Goal: Task Accomplishment & Management: Use online tool/utility

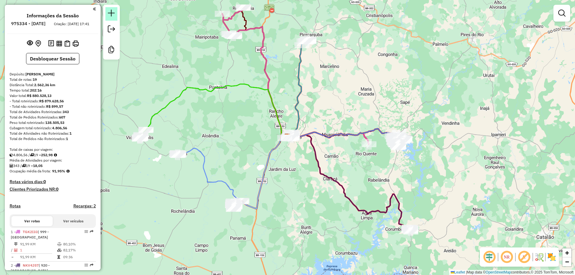
click at [112, 16] on em at bounding box center [111, 13] width 7 height 7
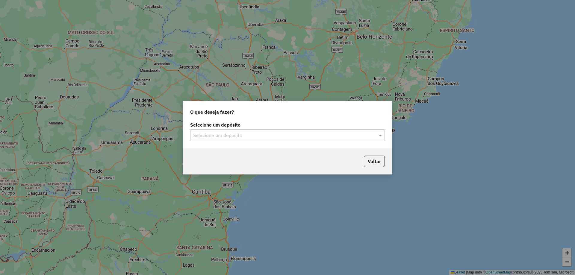
click at [242, 129] on div "Selecione um depósito" at bounding box center [287, 135] width 195 height 12
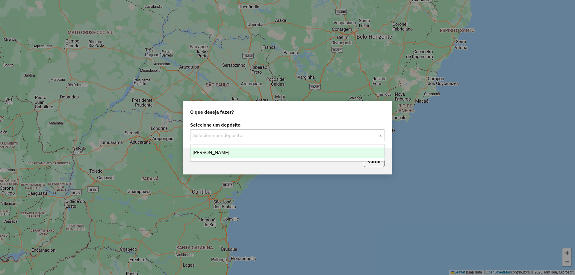
drag, startPoint x: 240, startPoint y: 160, endPoint x: 238, endPoint y: 155, distance: 6.2
click at [240, 160] on ng-dropdown-panel "[PERSON_NAME]" at bounding box center [287, 152] width 195 height 17
click at [238, 154] on div "[PERSON_NAME]" at bounding box center [287, 153] width 194 height 10
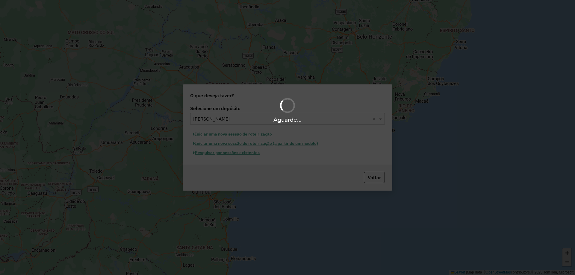
click at [242, 156] on div "Aguarde..." at bounding box center [287, 137] width 575 height 275
click at [242, 155] on div "Aguarde..." at bounding box center [287, 137] width 575 height 275
click at [242, 155] on button "Pesquisar por sessões existentes" at bounding box center [226, 152] width 72 height 9
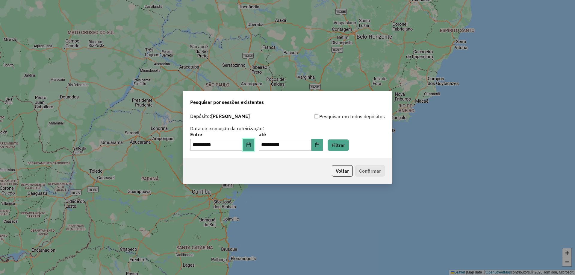
click at [254, 146] on button "Choose Date" at bounding box center [248, 145] width 11 height 12
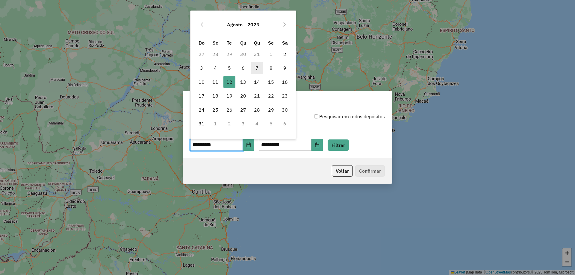
click at [260, 68] on span "7" at bounding box center [257, 68] width 12 height 12
type input "**********"
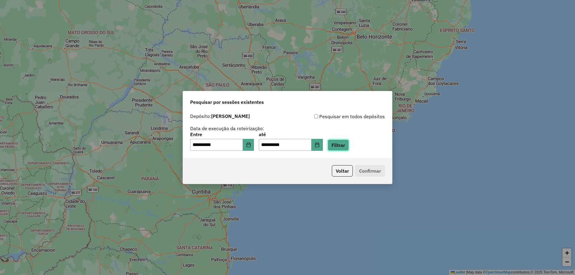
click at [341, 142] on button "Filtrar" at bounding box center [338, 145] width 21 height 11
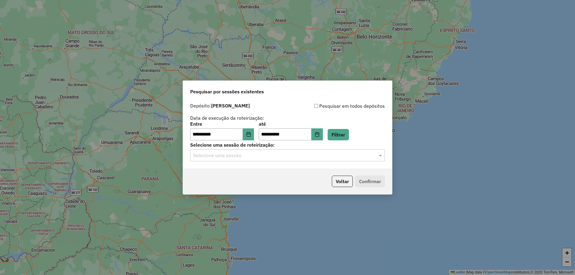
click at [221, 162] on hb-app "**********" at bounding box center [287, 137] width 575 height 275
click at [223, 160] on div "Selecione uma sessão" at bounding box center [287, 155] width 195 height 12
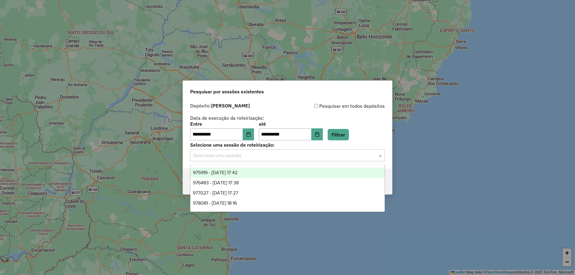
click at [223, 169] on div "975919 - 07/08/2025 17:42" at bounding box center [287, 173] width 194 height 10
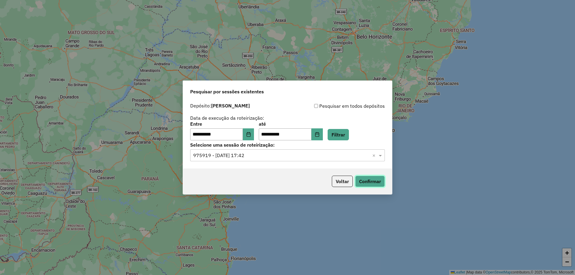
click at [376, 185] on button "Confirmar" at bounding box center [370, 181] width 30 height 11
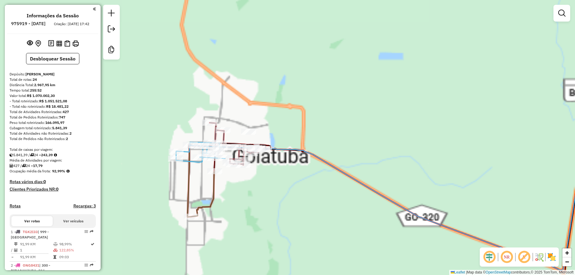
click at [255, 202] on div "Janela de atendimento Grade de atendimento Capacidade Transportadoras Veículos …" at bounding box center [287, 137] width 575 height 275
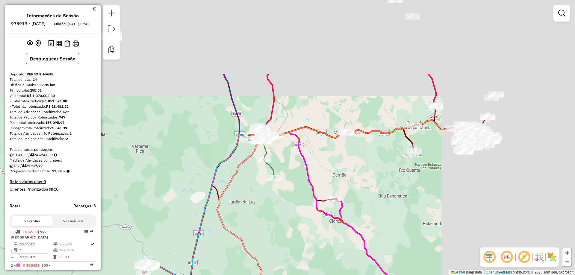
drag, startPoint x: 397, startPoint y: 105, endPoint x: 342, endPoint y: 164, distance: 80.1
click at [257, 206] on div "Janela de atendimento Grade de atendimento Capacidade Transportadoras Veículos …" at bounding box center [287, 137] width 575 height 275
